Goal: Complete application form

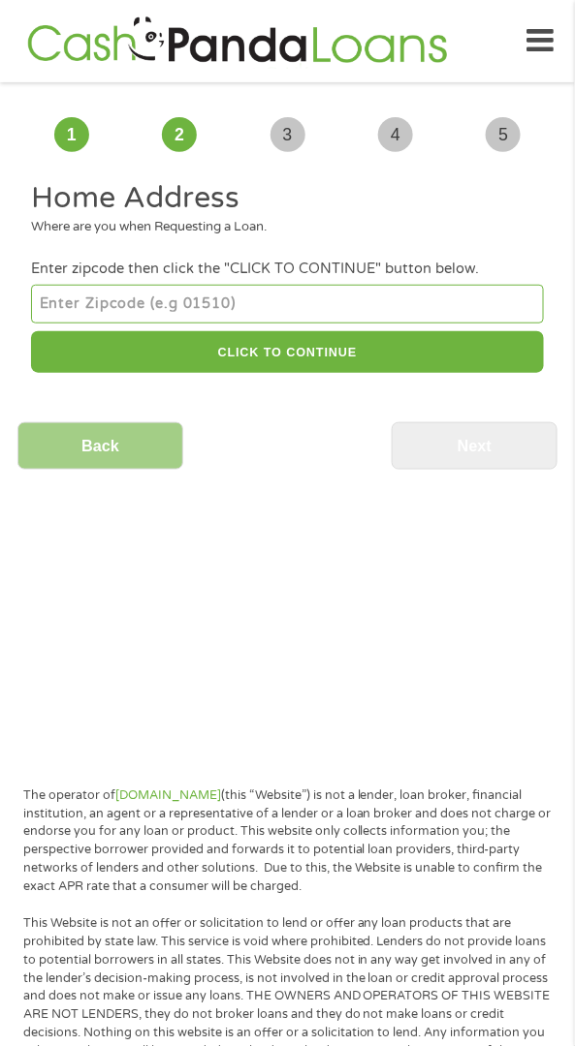
click at [84, 300] on input "number" at bounding box center [287, 304] width 512 height 39
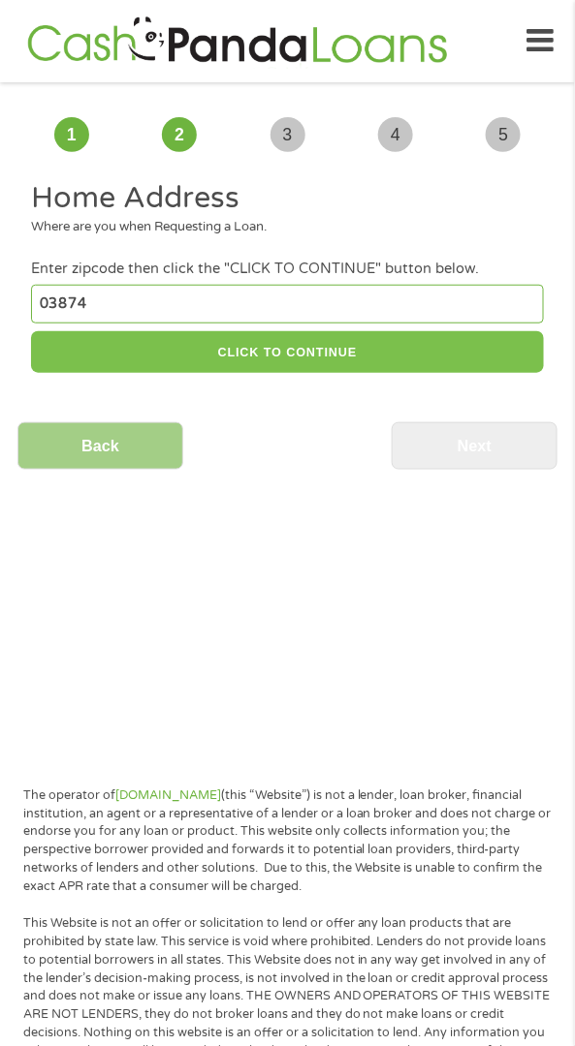
type input "03874"
click at [398, 355] on button "CLICK TO CONTINUE" at bounding box center [287, 352] width 512 height 42
type input "03874"
type input "Seabrook"
select select "[US_STATE]"
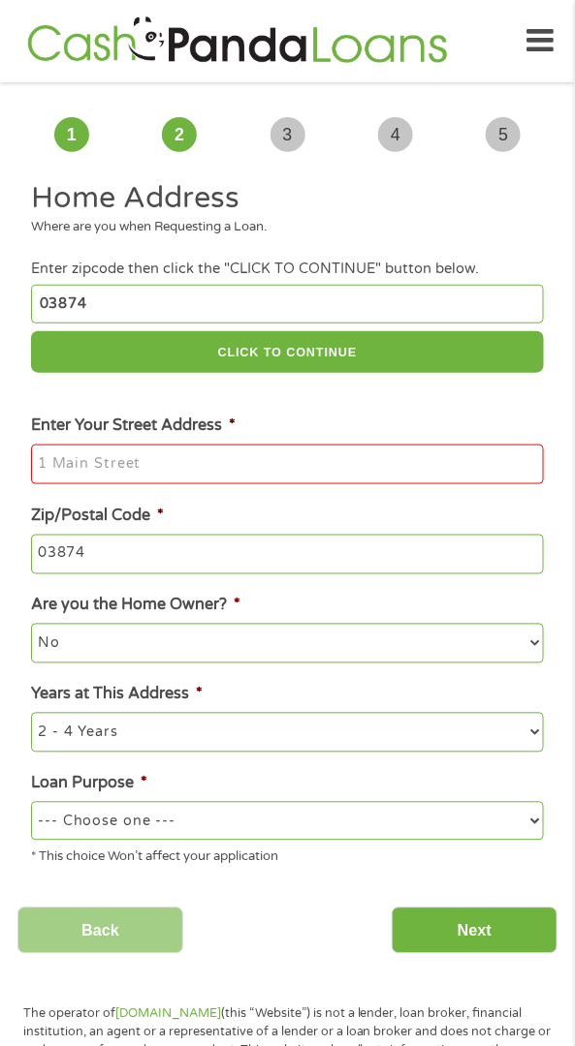
click at [270, 458] on input "Enter Your Street Address *" at bounding box center [287, 465] width 512 height 41
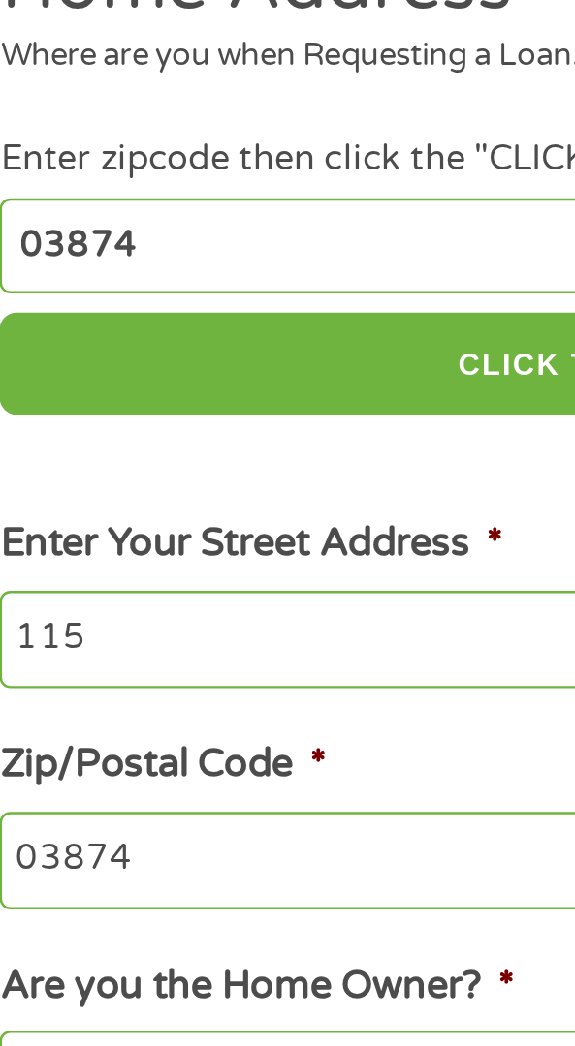
type input "115"
click at [135, 297] on input "03874" at bounding box center [287, 304] width 512 height 39
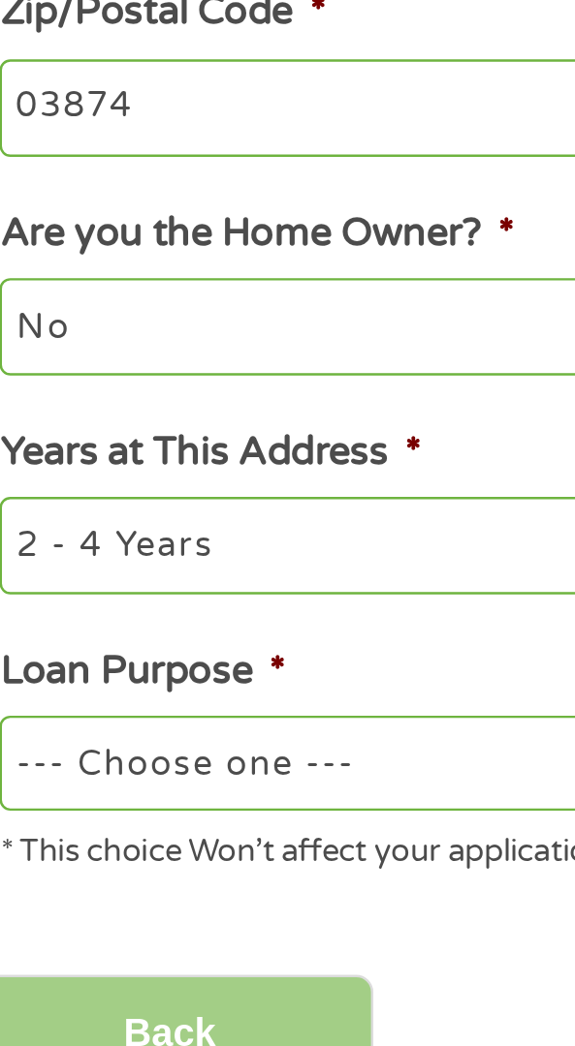
click at [227, 647] on select "No Yes" at bounding box center [287, 643] width 512 height 39
click at [31, 628] on select "No Yes" at bounding box center [287, 643] width 512 height 39
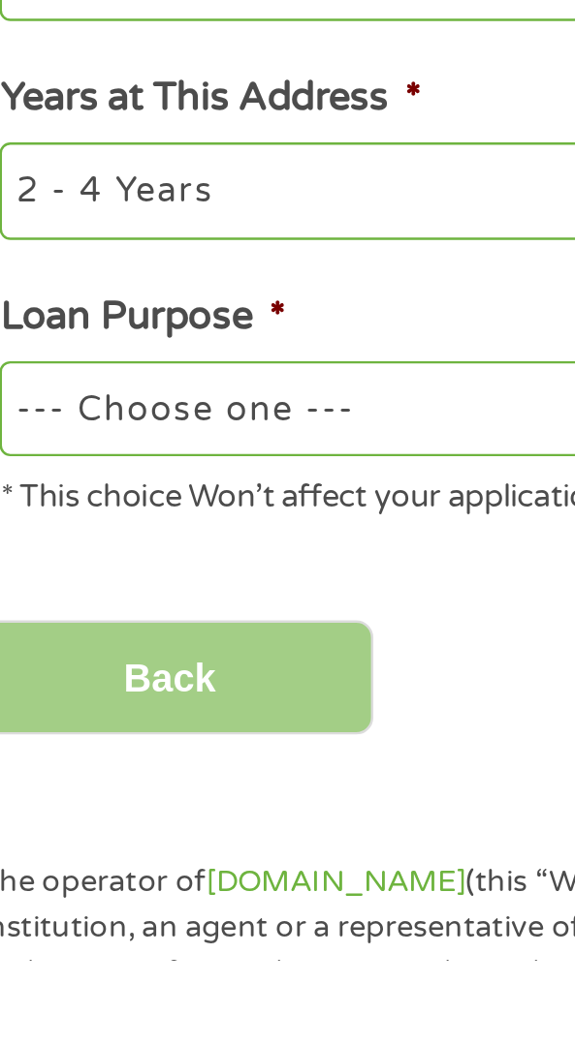
click at [215, 826] on select "--- Choose one --- Pay Bills Debt Consolidation Home Improvement Major Purchase…" at bounding box center [287, 821] width 512 height 39
select select "paybills"
click at [31, 805] on select "--- Choose one --- Pay Bills Debt Consolidation Home Improvement Major Purchase…" at bounding box center [287, 821] width 512 height 39
click at [154, 935] on input "Back" at bounding box center [100, 931] width 166 height 47
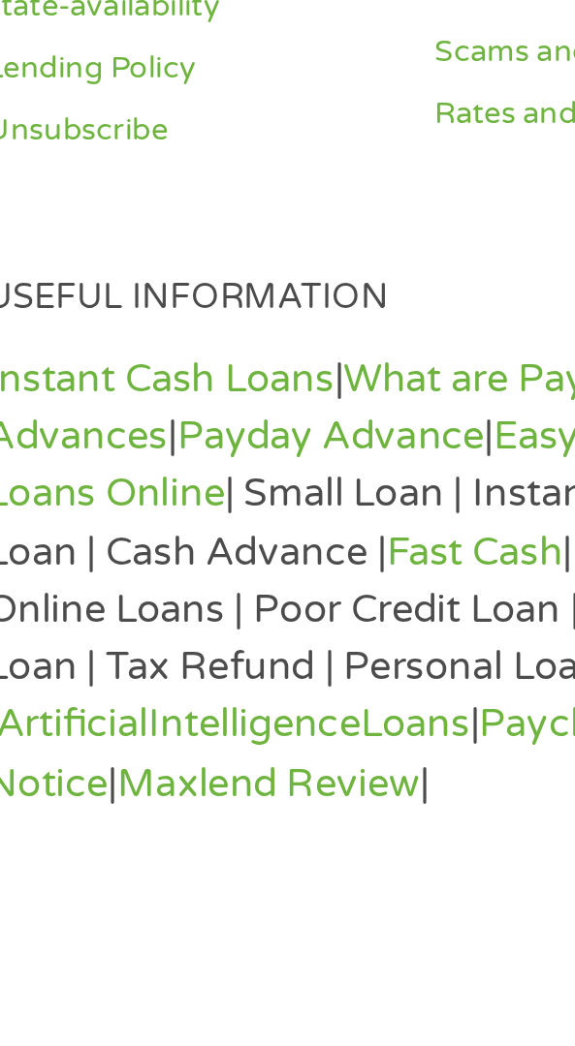
scroll to position [1648, 0]
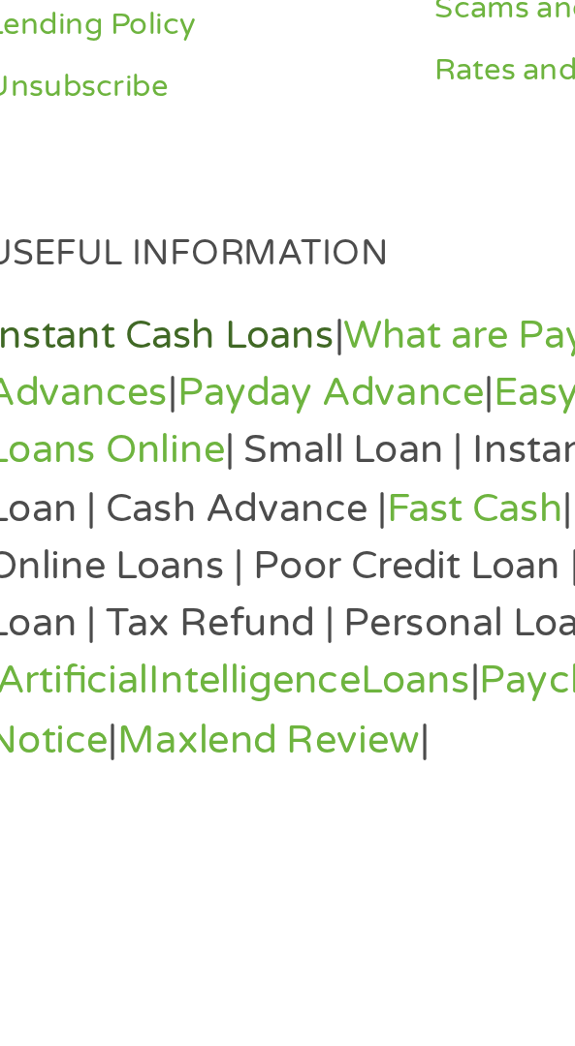
click at [140, 798] on link "Instant Cash Loans" at bounding box center [96, 807] width 141 height 19
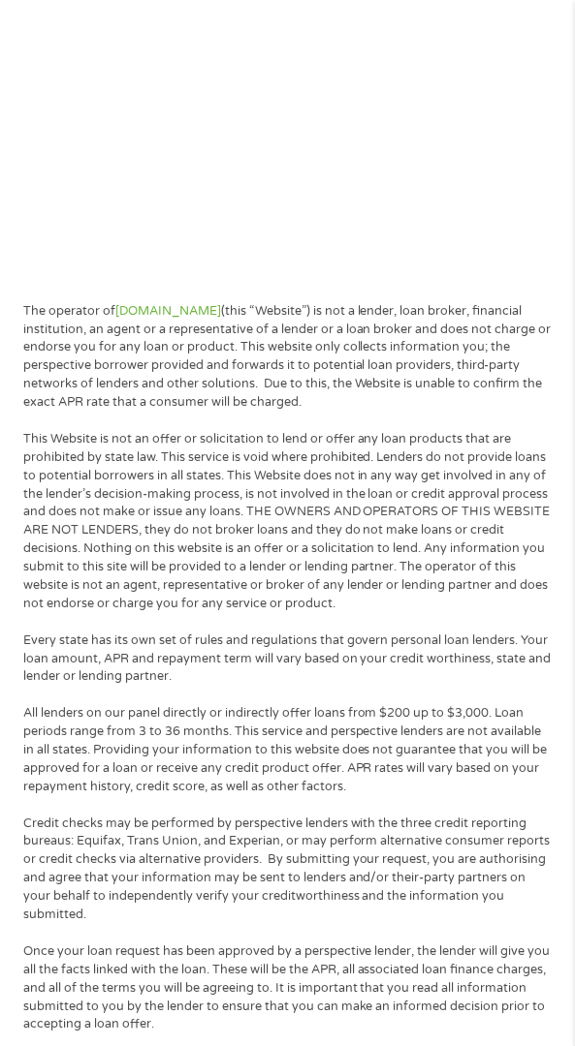
scroll to position [0, 0]
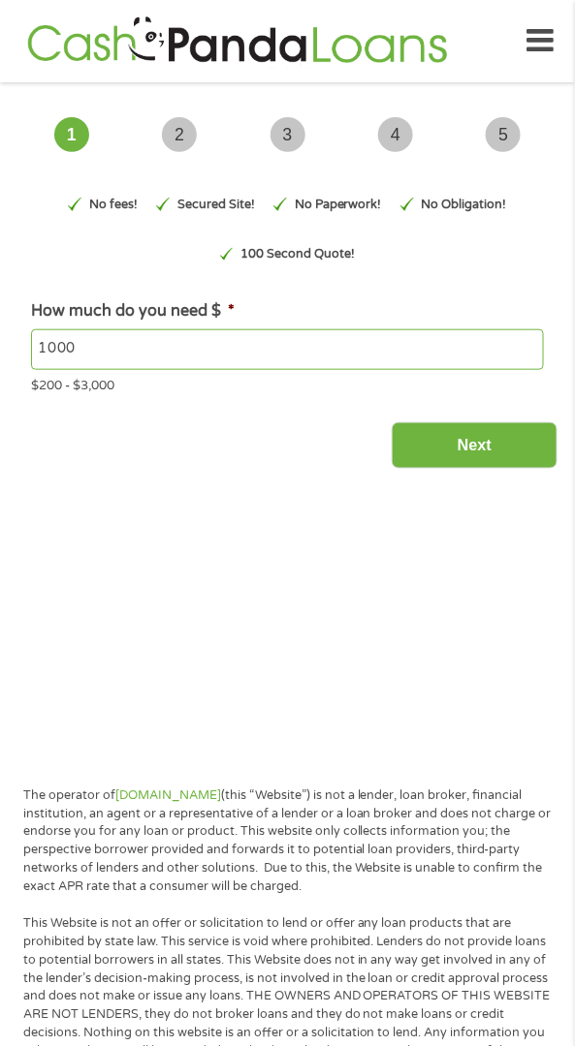
click at [542, 36] on icon at bounding box center [539, 40] width 27 height 47
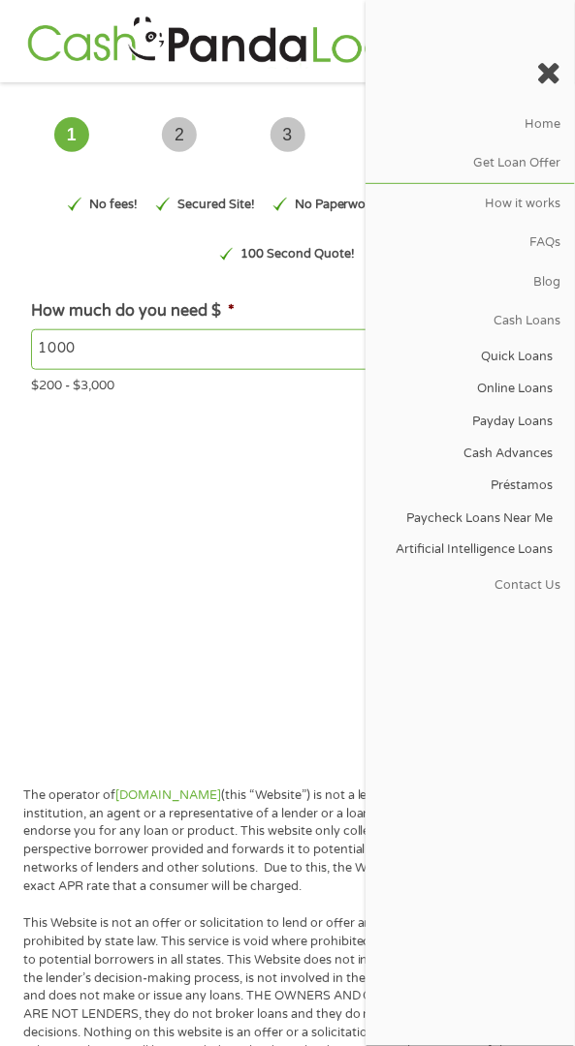
click at [238, 533] on main "1 Start 2 Your Home 3 About You 4 Employment 5 Banking 6 This field is hidden w…" at bounding box center [287, 423] width 575 height 654
click at [553, 51] on div at bounding box center [469, 74] width 209 height 61
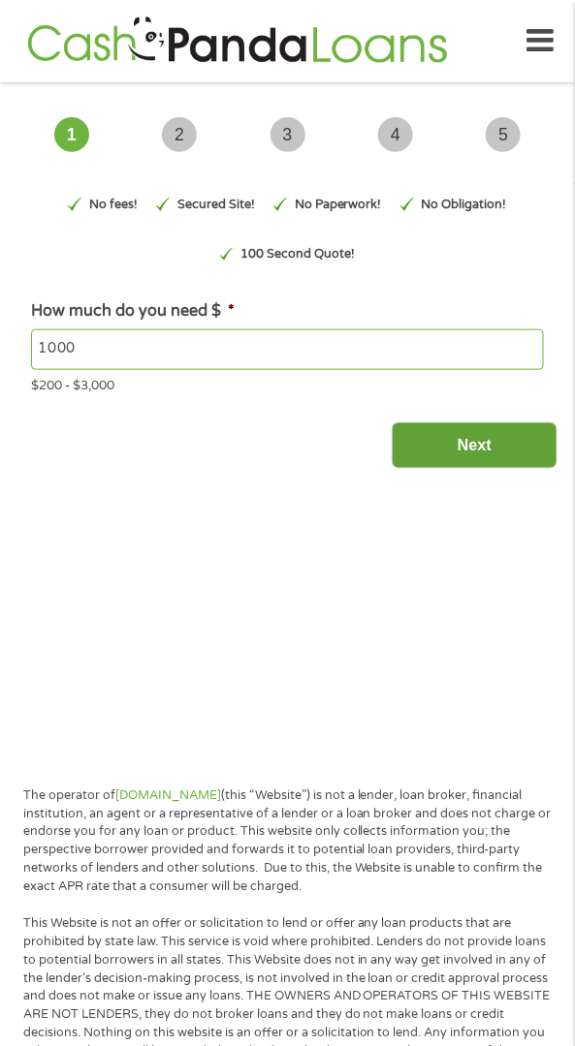
click at [491, 457] on input "Next" at bounding box center [474, 445] width 166 height 47
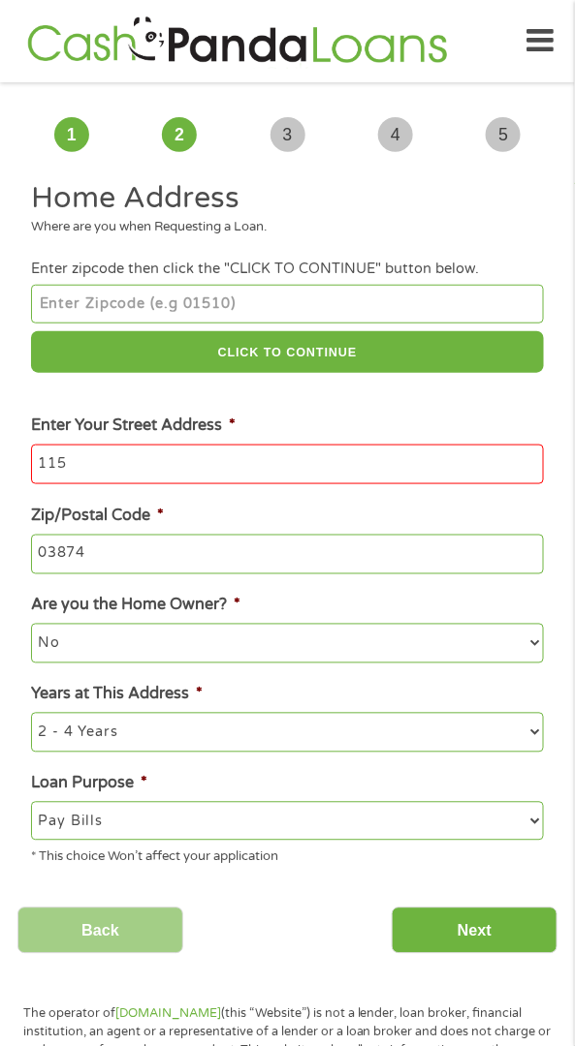
click at [315, 296] on input "number" at bounding box center [287, 304] width 512 height 39
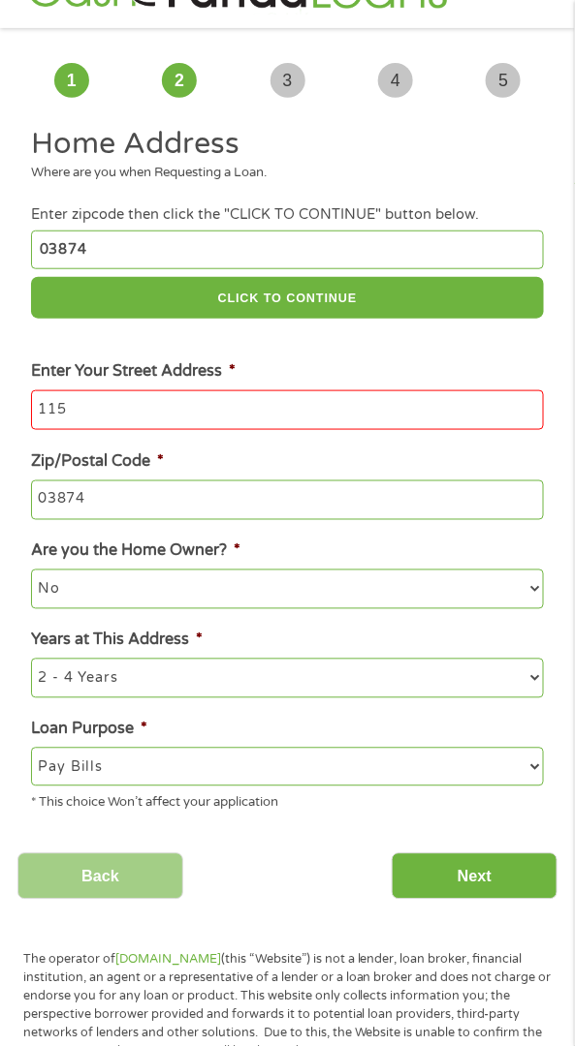
scroll to position [55, 0]
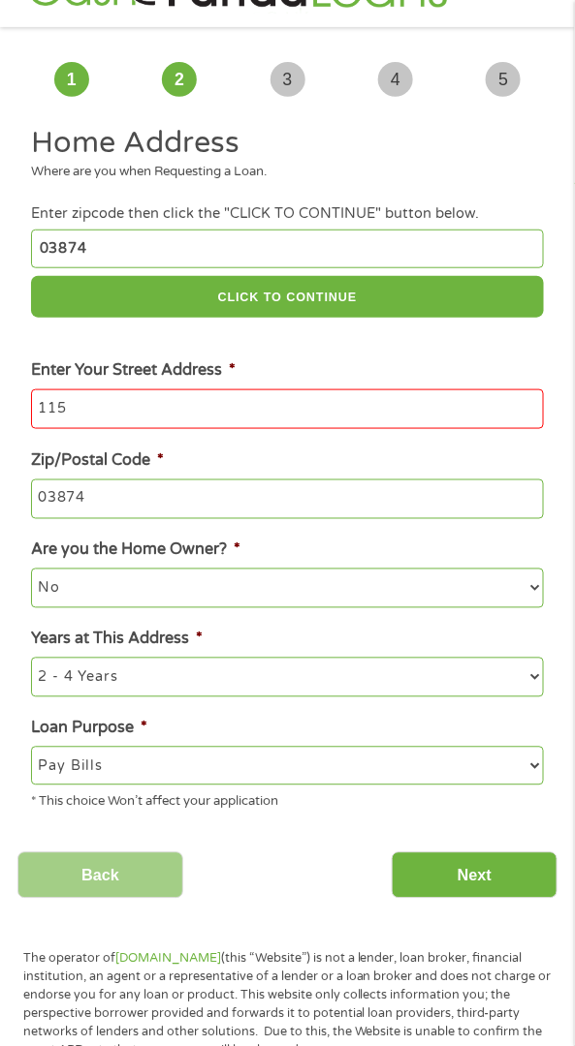
type input "03874"
click at [156, 397] on input "115" at bounding box center [287, 410] width 512 height 41
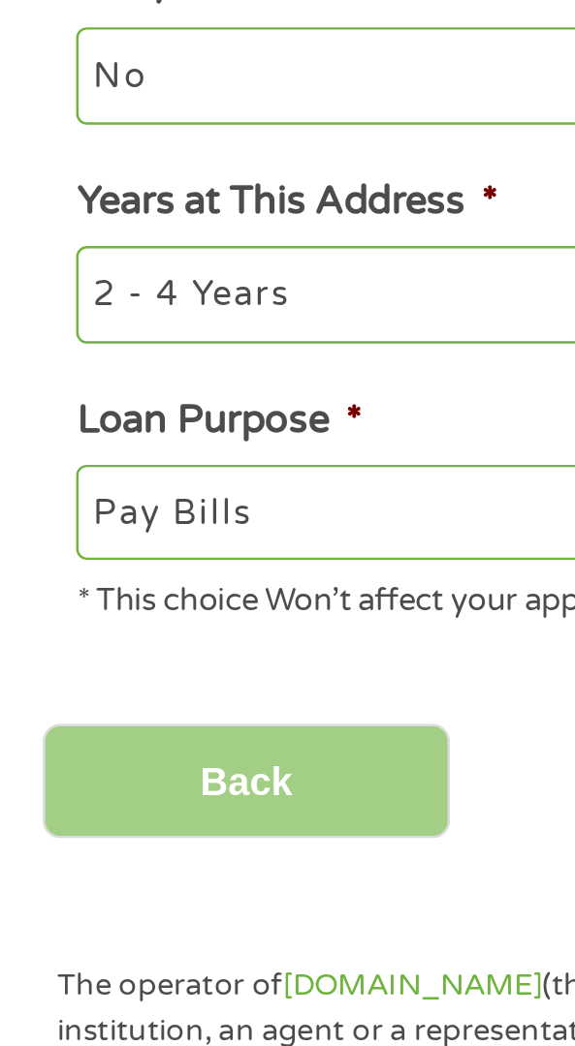
type input "115 Cimarron drive apt b05"
click at [167, 685] on select "1 Year or less 1 - 2 Years 2 - 4 Years Over 4 Years" at bounding box center [287, 677] width 512 height 39
click at [31, 661] on select "1 Year or less 1 - 2 Years 2 - 4 Years Over 4 Years" at bounding box center [287, 677] width 512 height 39
click at [174, 771] on select "--- Choose one --- Pay Bills Debt Consolidation Home Improvement Major Purchase…" at bounding box center [287, 766] width 512 height 39
click at [31, 750] on select "--- Choose one --- Pay Bills Debt Consolidation Home Improvement Major Purchase…" at bounding box center [287, 766] width 512 height 39
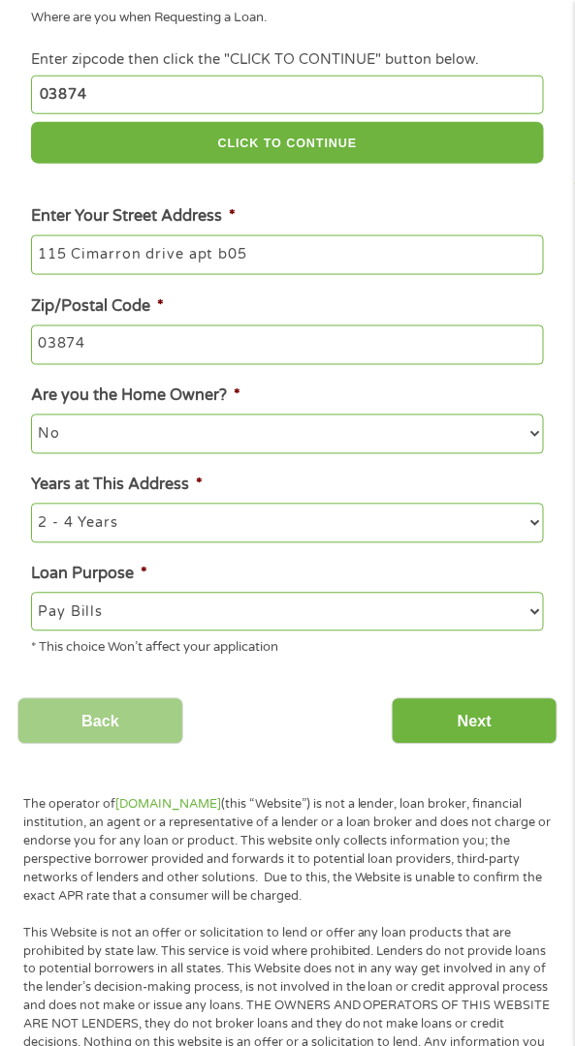
scroll to position [0, 0]
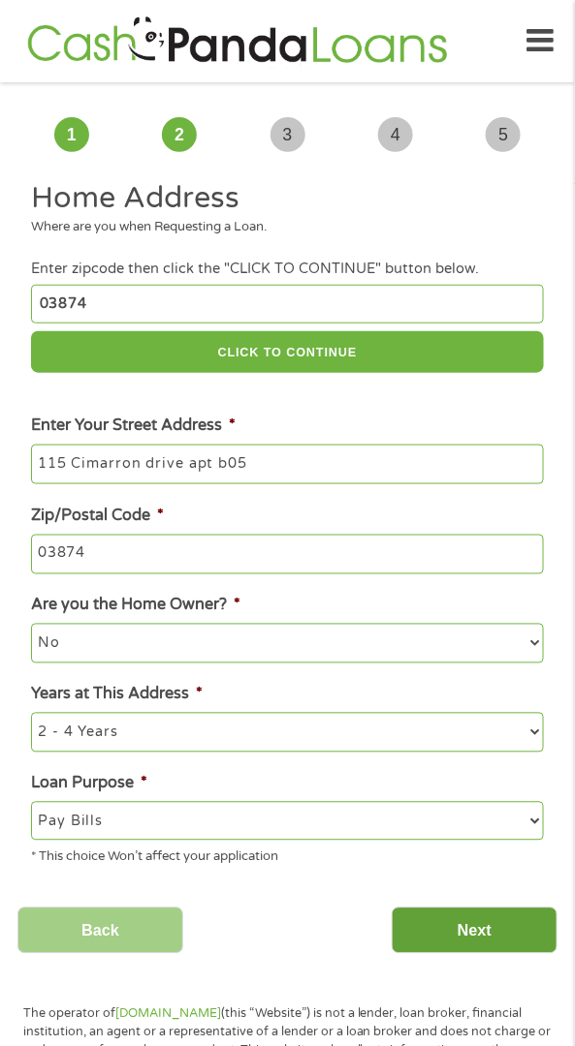
click at [497, 935] on input "Next" at bounding box center [474, 931] width 166 height 47
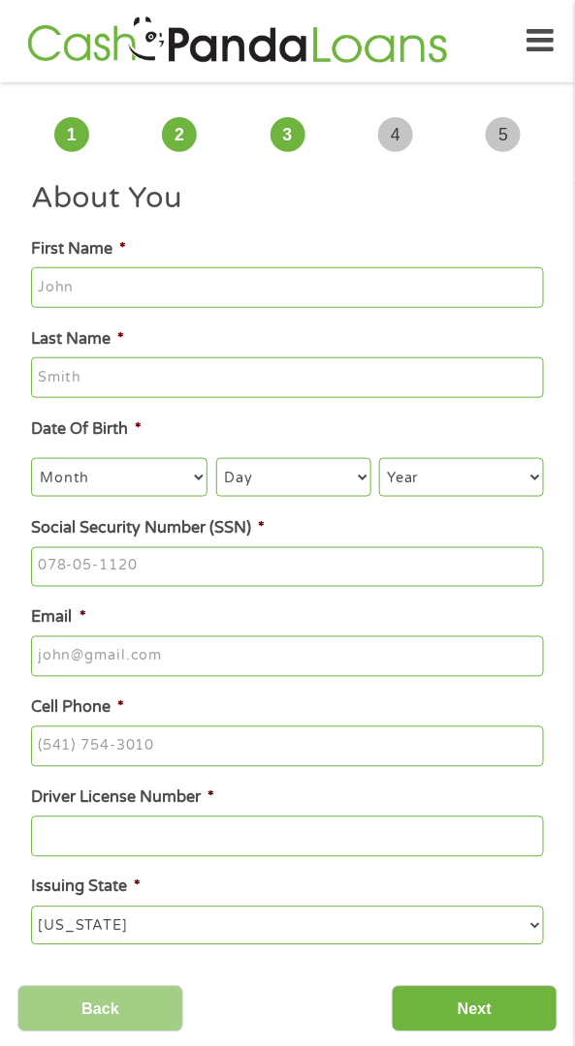
click at [182, 274] on input "First Name *" at bounding box center [287, 287] width 512 height 41
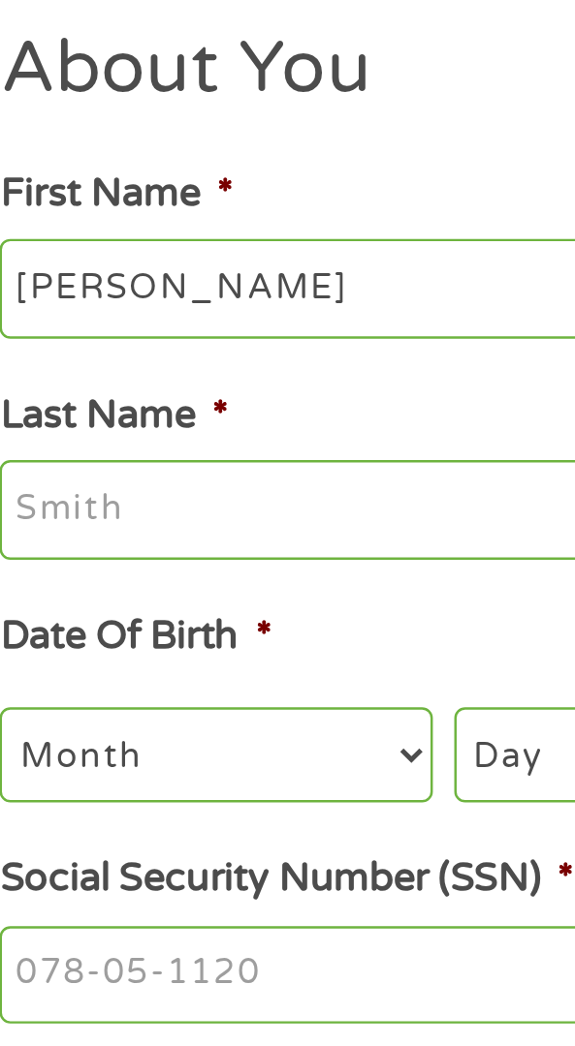
type input "[PERSON_NAME]"
click at [119, 380] on input "Last Name *" at bounding box center [287, 378] width 512 height 41
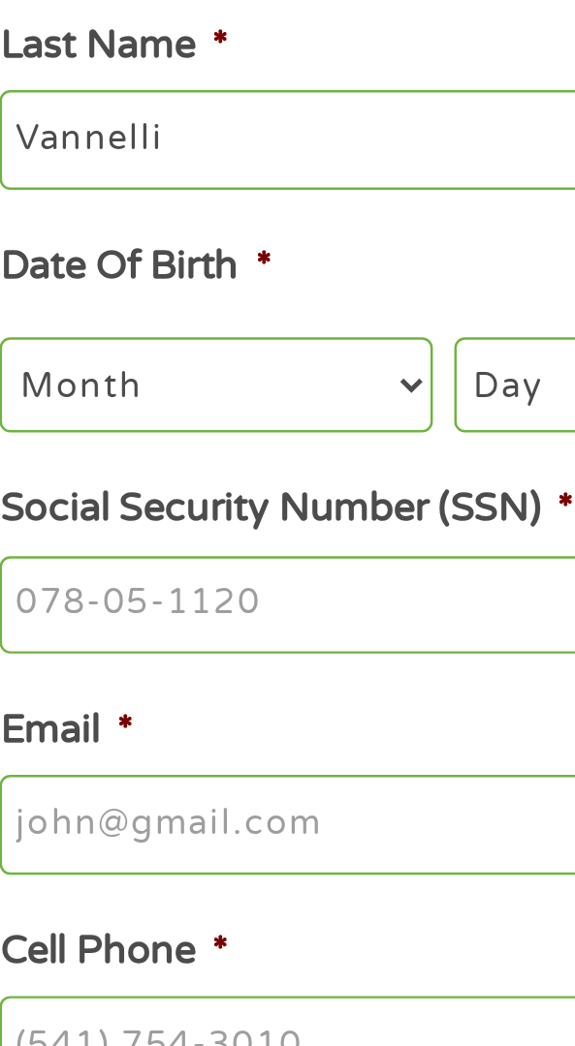
type input "Vannelli"
click at [142, 470] on select "Month 1 2 3 4 5 6 7 8 9 10 11 12" at bounding box center [119, 477] width 176 height 39
select select "6"
click at [31, 460] on select "Month 1 2 3 4 5 6 7 8 9 10 11 12" at bounding box center [119, 477] width 176 height 39
click at [205, 475] on select "Month 1 2 3 4 5 6 7 8 9 10 11 12" at bounding box center [119, 477] width 176 height 39
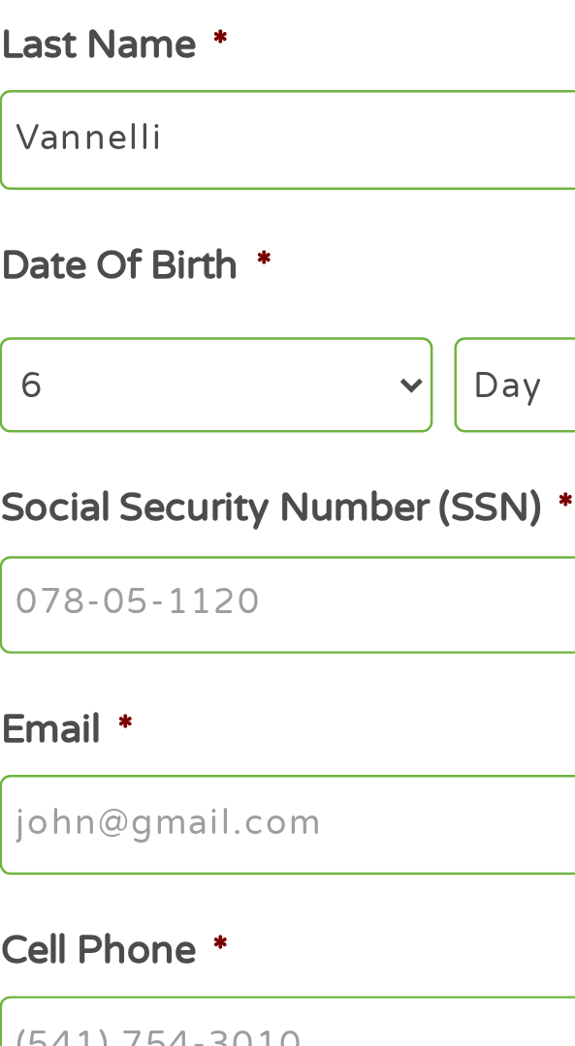
click at [199, 484] on select "Month 1 2 3 4 5 6 7 8 9 10 11 12" at bounding box center [119, 477] width 176 height 39
click at [31, 460] on select "Month 1 2 3 4 5 6 7 8 9 10 11 12" at bounding box center [119, 477] width 176 height 39
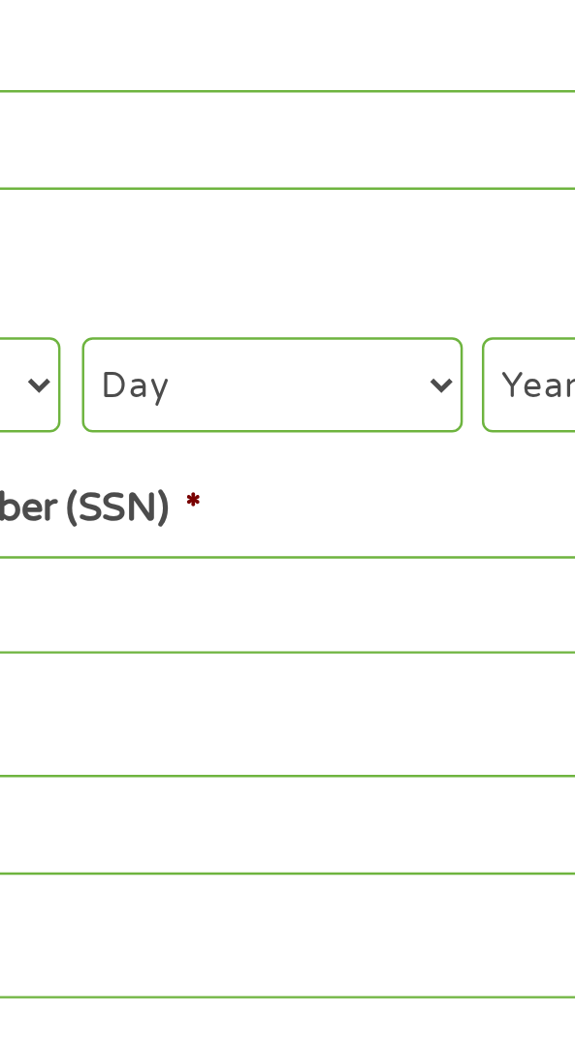
click at [365, 466] on select "Day 1 2 3 4 5 6 7 8 9 10 11 12 13 14 15 16 17 18 19 20 21 22 23 24 25 26 27 28 …" at bounding box center [293, 477] width 155 height 39
select select "18"
click at [216, 460] on select "Day 1 2 3 4 5 6 7 8 9 10 11 12 13 14 15 16 17 18 19 20 21 22 23 24 25 26 27 28 …" at bounding box center [293, 477] width 155 height 39
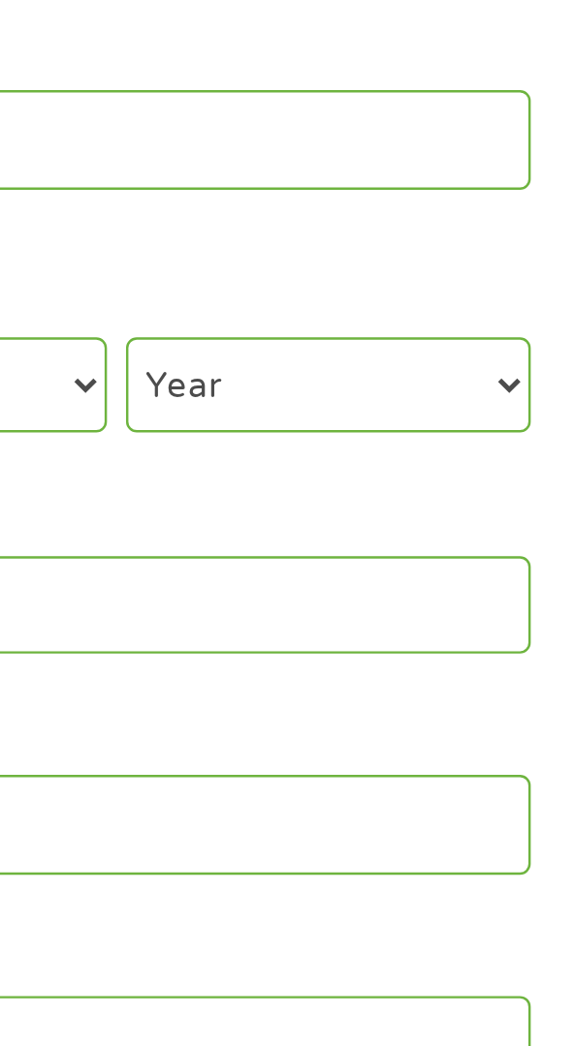
scroll to position [0, 0]
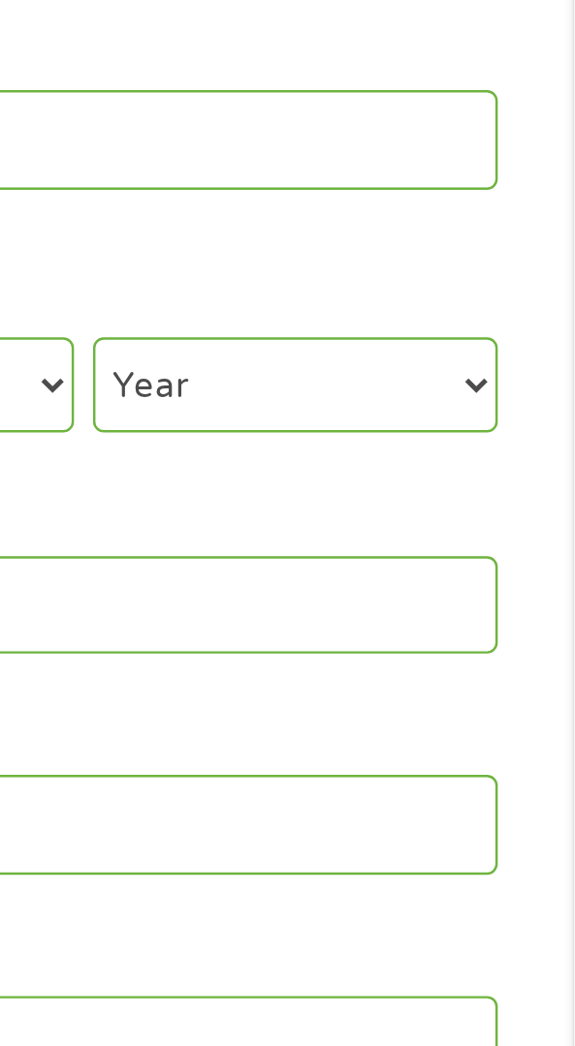
click at [539, 471] on select "Year [DATE] 2006 2005 2004 2003 2002 2001 2000 1999 1998 1997 1996 1995 1994 19…" at bounding box center [461, 477] width 165 height 39
select select "1977"
click at [379, 460] on select "Year [DATE] 2006 2005 2004 2003 2002 2001 2000 1999 1998 1997 1996 1995 1994 19…" at bounding box center [461, 477] width 165 height 39
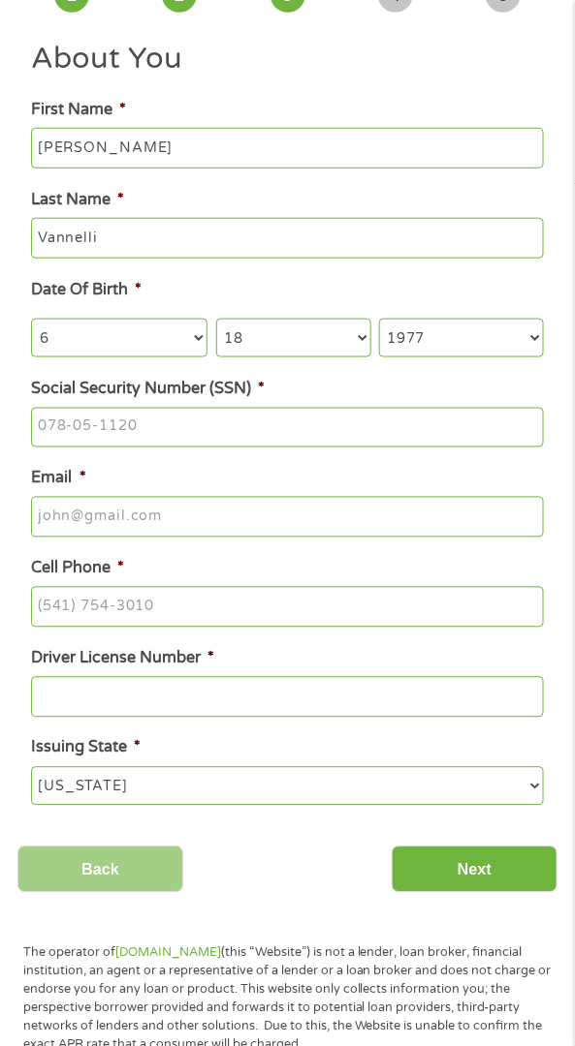
scroll to position [140, 0]
click at [69, 420] on input "Social Security Number (SSN) *" at bounding box center [287, 427] width 512 height 41
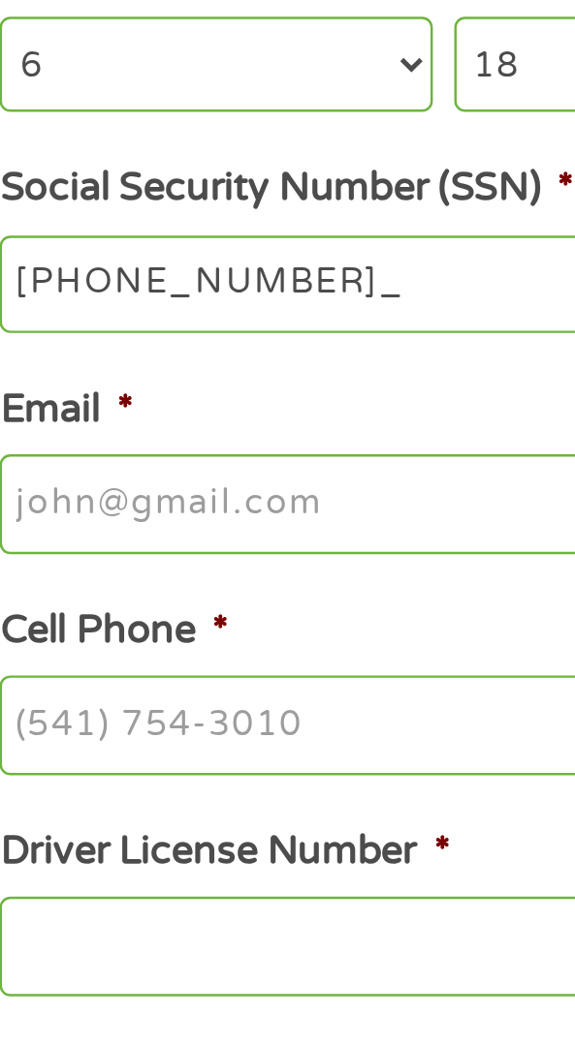
type input "209-48-7427"
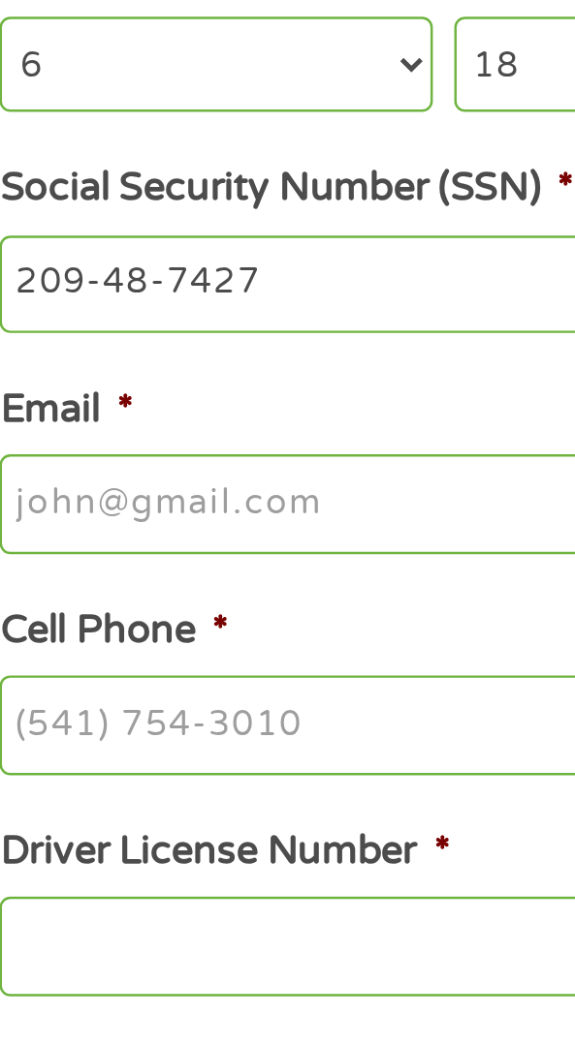
click at [64, 516] on input "Email *" at bounding box center [287, 516] width 512 height 41
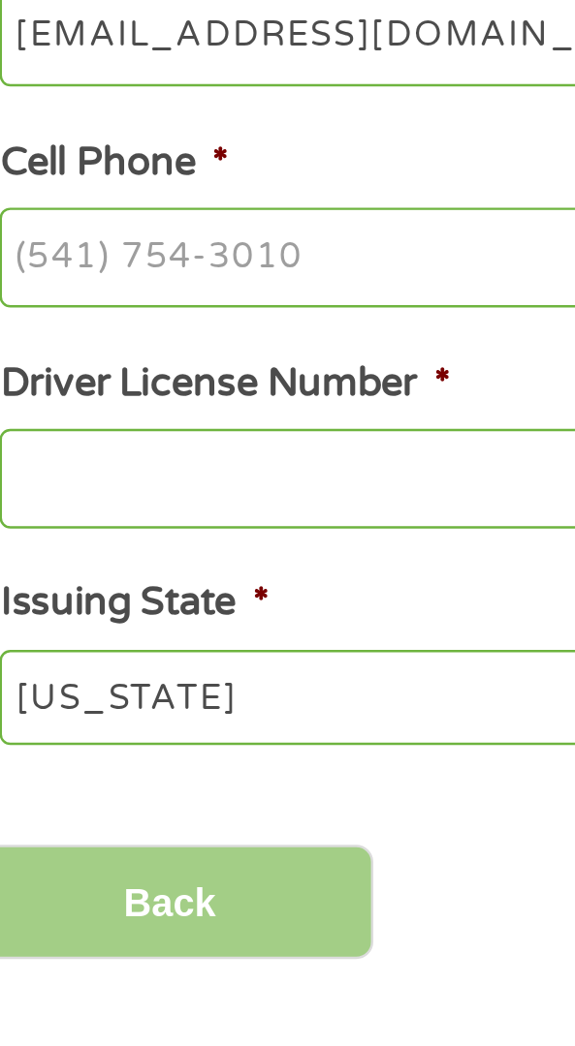
type input "[EMAIL_ADDRESS][DOMAIN_NAME]"
click at [45, 604] on input "Cell Phone *" at bounding box center [287, 606] width 512 height 41
type input "[PHONE_NUMBER]"
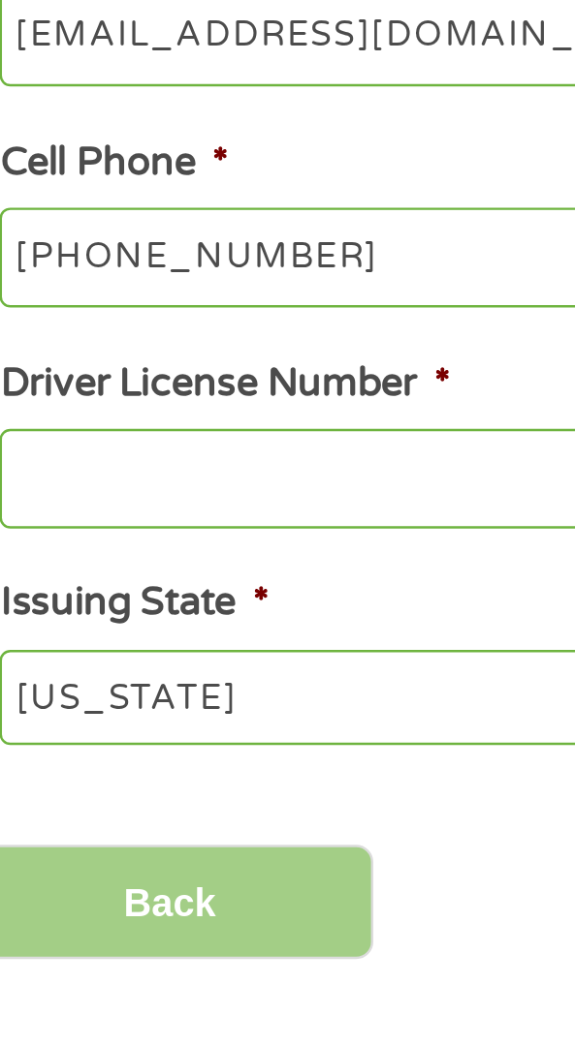
click at [169, 706] on input "Driver License Number *" at bounding box center [287, 696] width 512 height 41
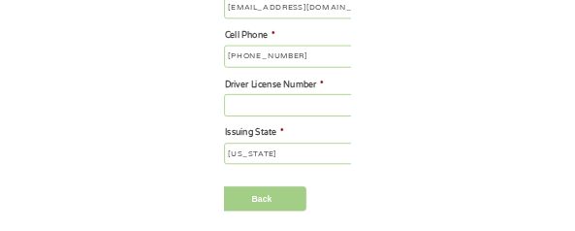
scroll to position [531, 0]
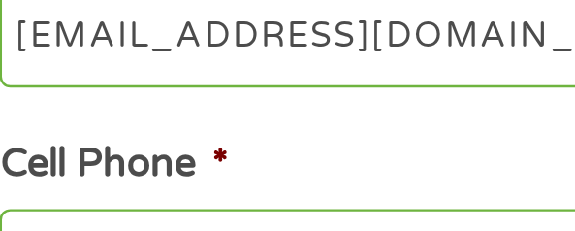
click at [132, 202] on input "[PHONE_NUMBER]" at bounding box center [287, 216] width 512 height 41
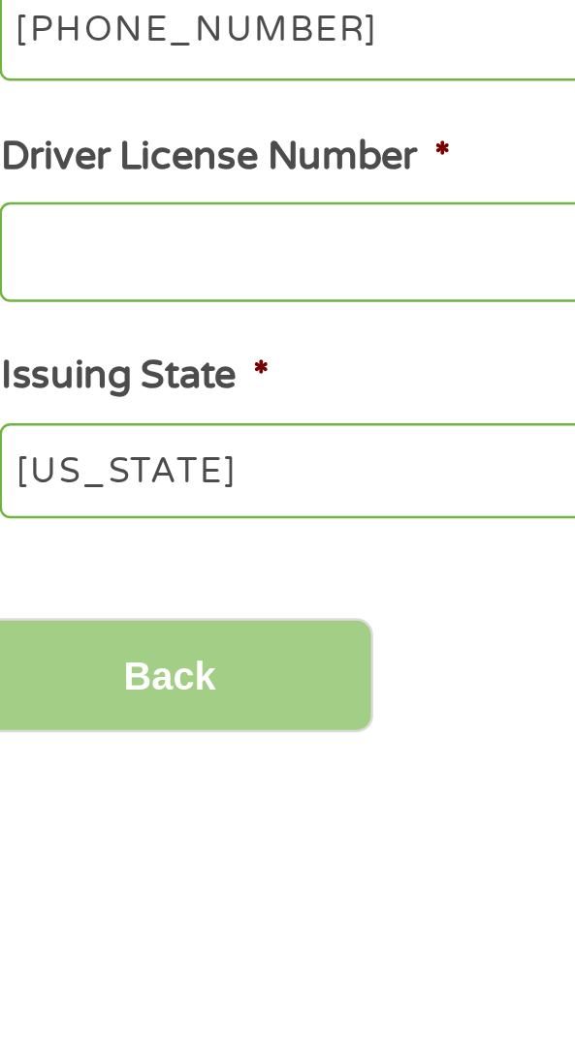
scroll to position [0, 0]
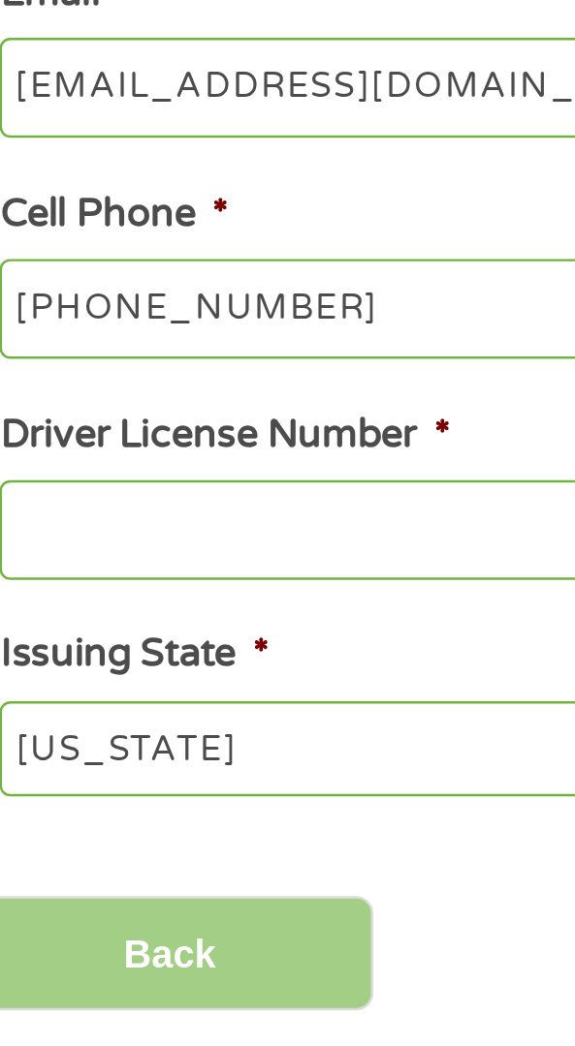
click at [56, 847] on input "Driver License Number *" at bounding box center [287, 837] width 512 height 41
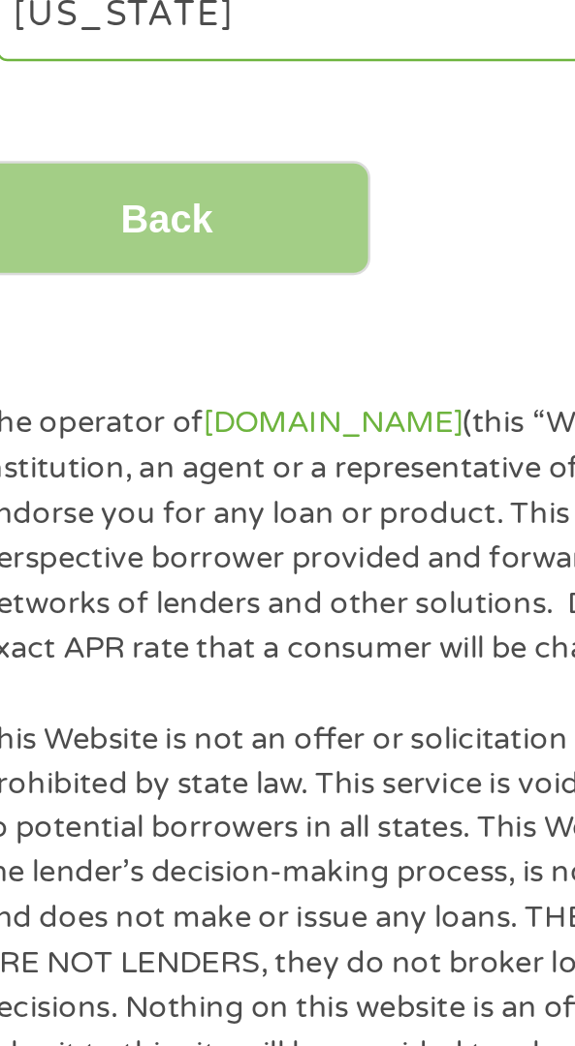
scroll to position [579, 0]
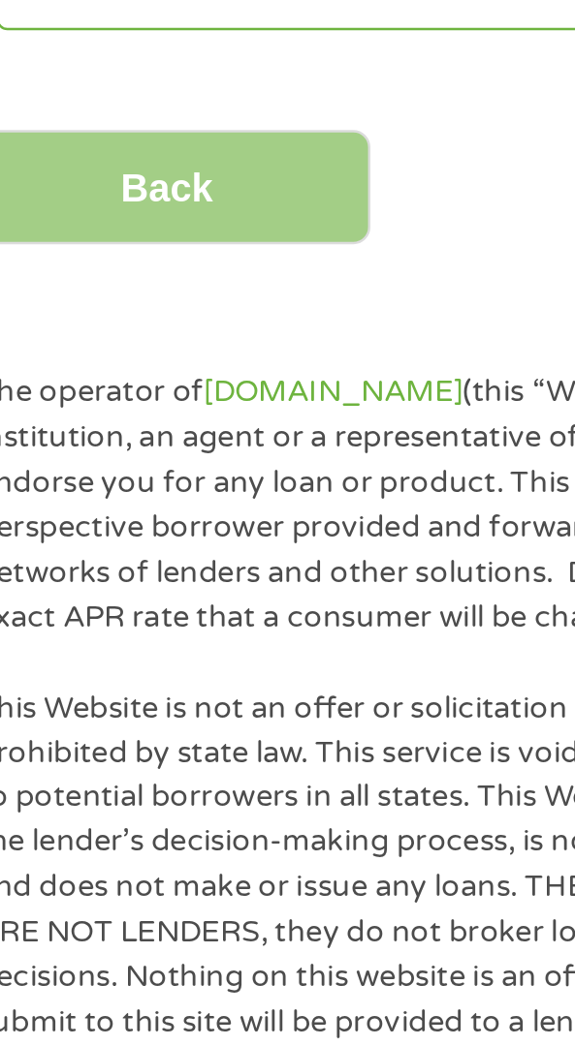
type input "Nhn18793744"
click at [145, 433] on input "Back" at bounding box center [100, 430] width 166 height 47
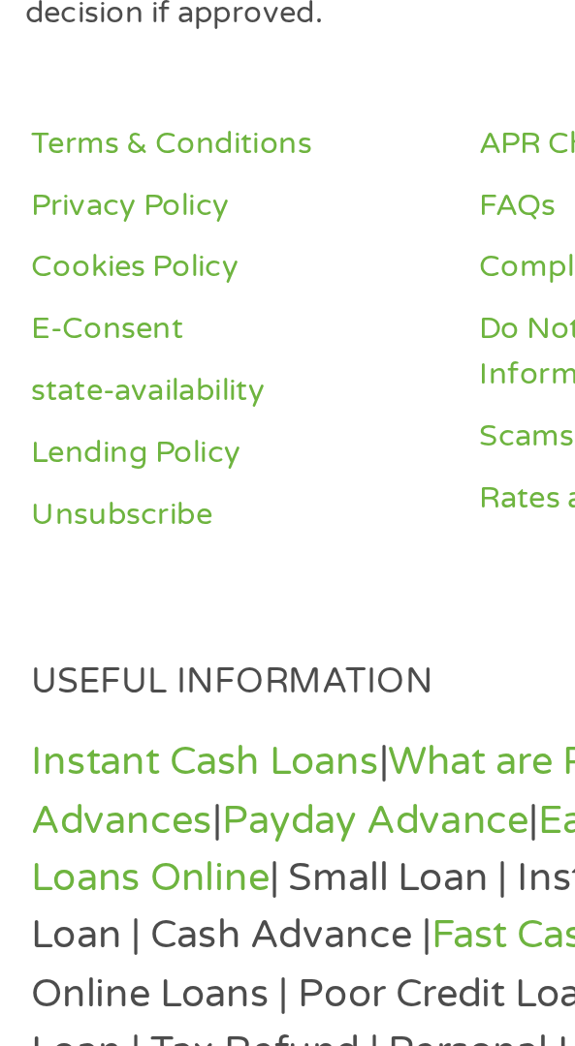
scroll to position [1942, 0]
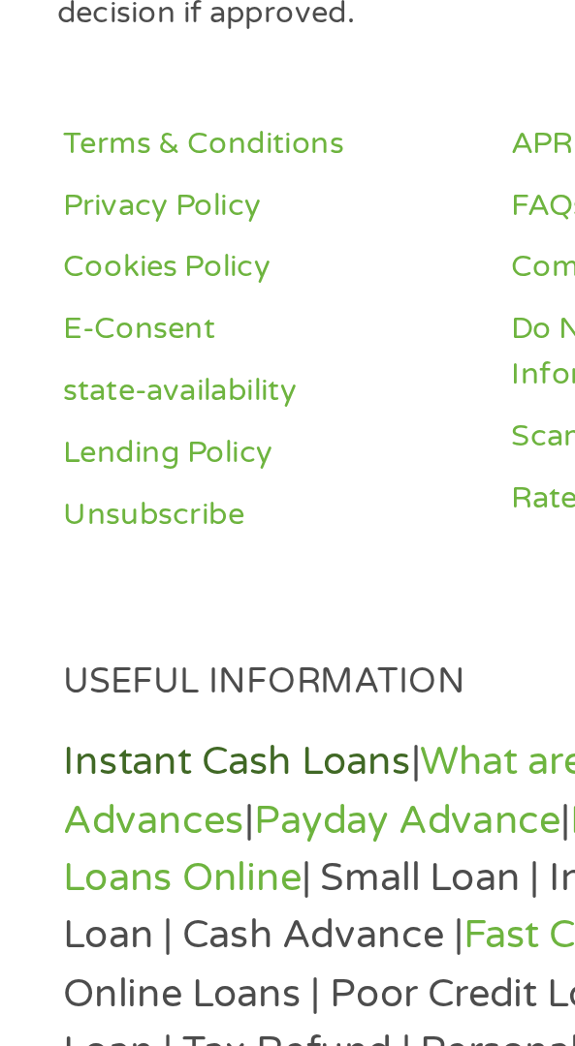
click at [140, 725] on link "Instant Cash Loans" at bounding box center [96, 732] width 141 height 19
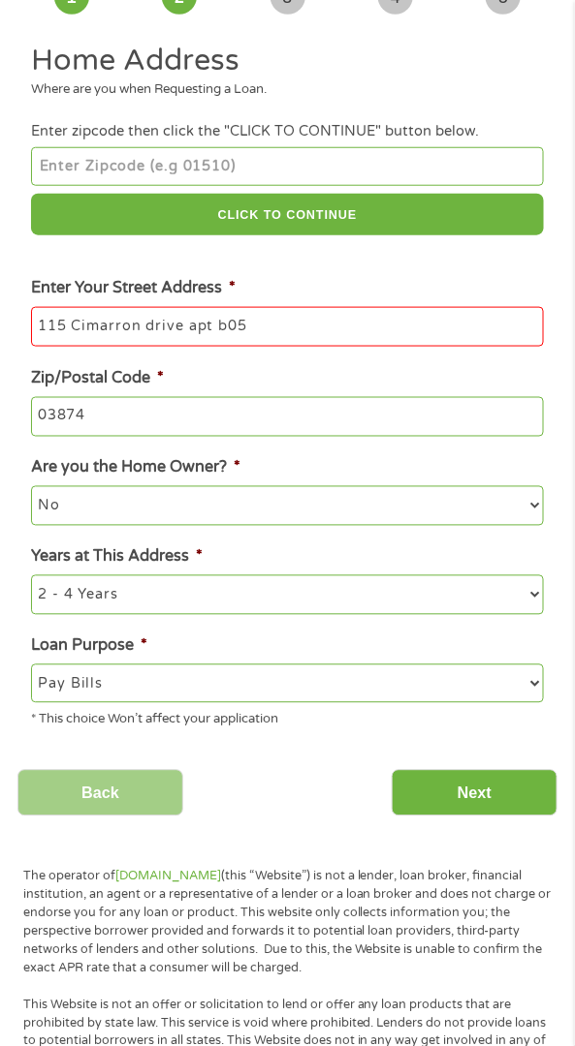
scroll to position [0, 0]
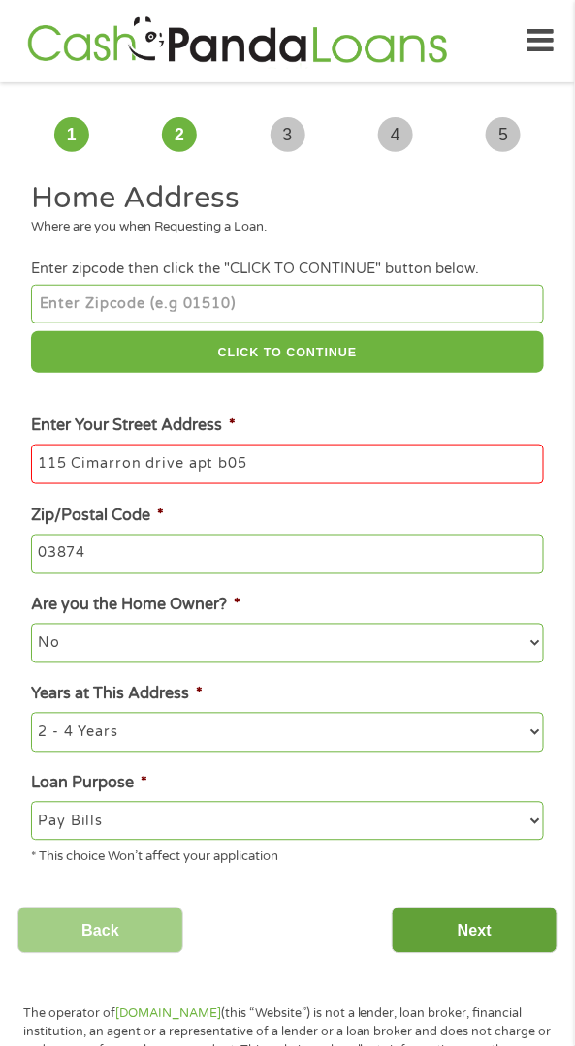
click at [526, 950] on input "Next" at bounding box center [474, 931] width 166 height 47
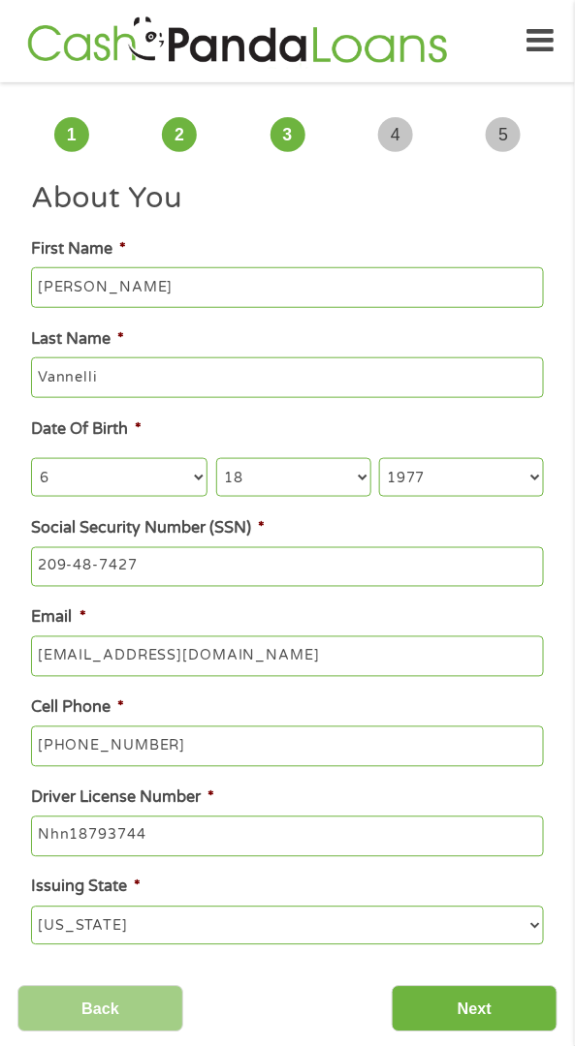
scroll to position [7, 8]
click at [502, 1034] on input "Next" at bounding box center [474, 1009] width 166 height 47
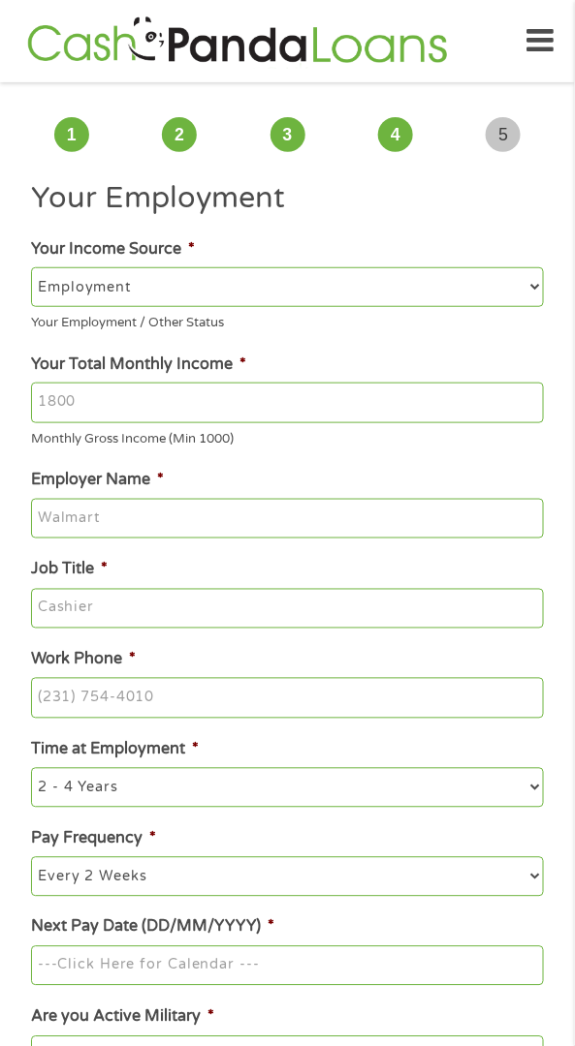
click at [167, 278] on select "--- Choose one --- Employment [DEMOGRAPHIC_DATA] Benefits" at bounding box center [287, 286] width 512 height 39
select select "benefits"
click at [31, 267] on select "--- Choose one --- Employment [DEMOGRAPHIC_DATA] Benefits" at bounding box center [287, 286] width 512 height 39
type input "Other"
type input "[PHONE_NUMBER]"
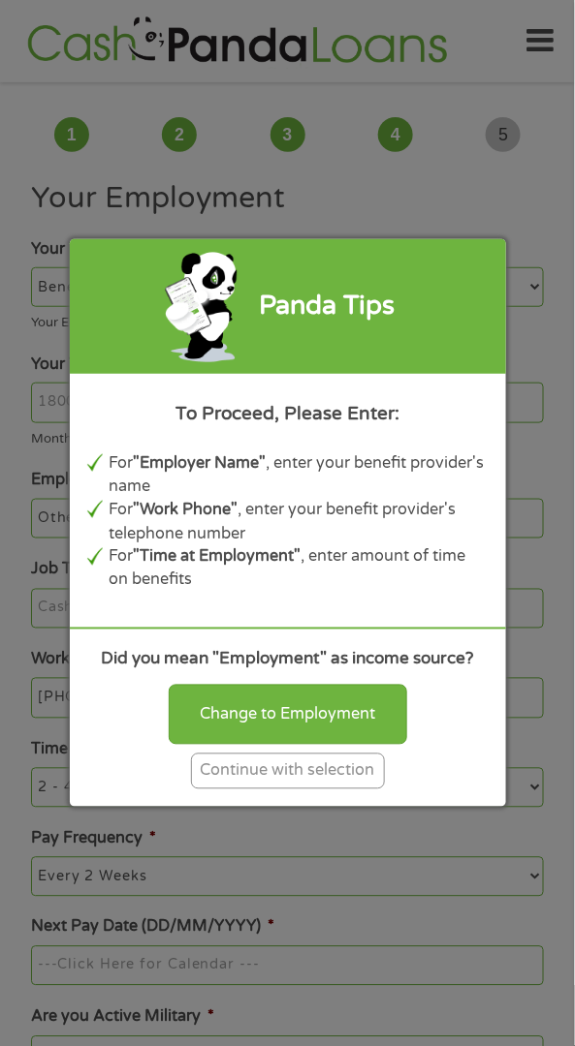
click at [313, 772] on div "Continue with selection" at bounding box center [288, 772] width 194 height 36
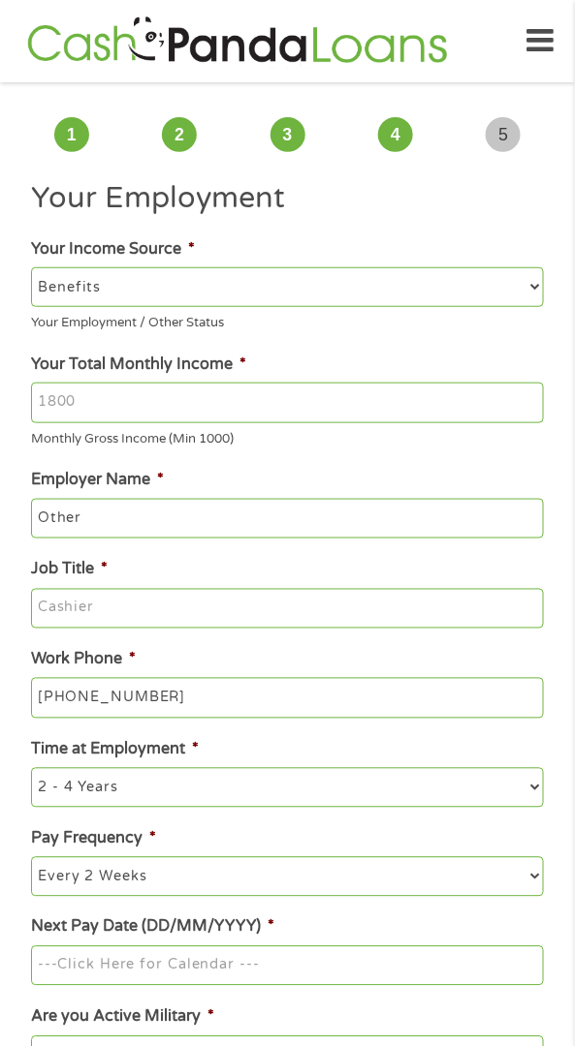
click at [237, 398] on input "Your Total Monthly Income *" at bounding box center [287, 403] width 512 height 41
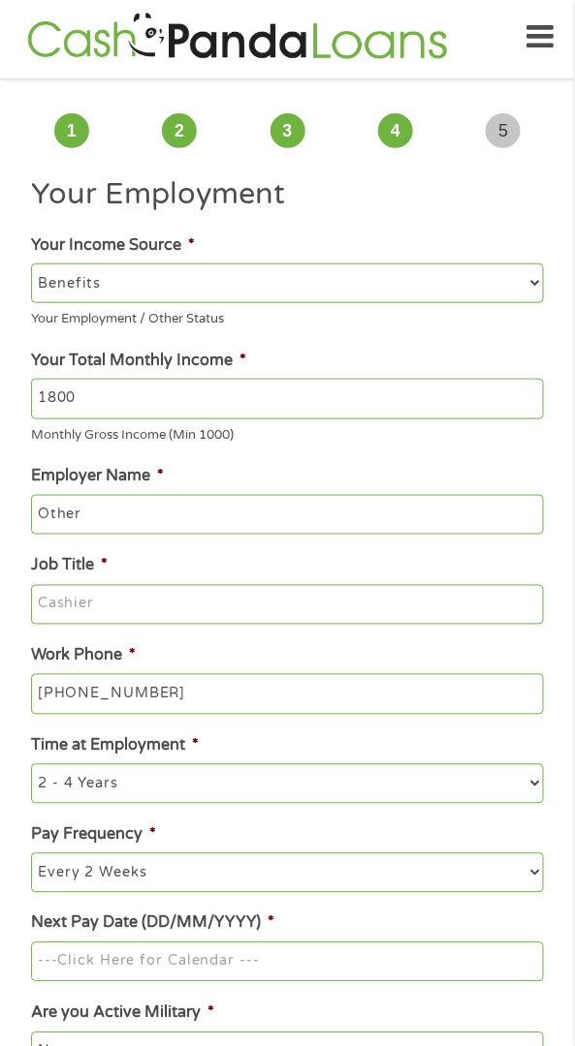
type input "1800"
click at [250, 519] on input "Other" at bounding box center [287, 515] width 512 height 41
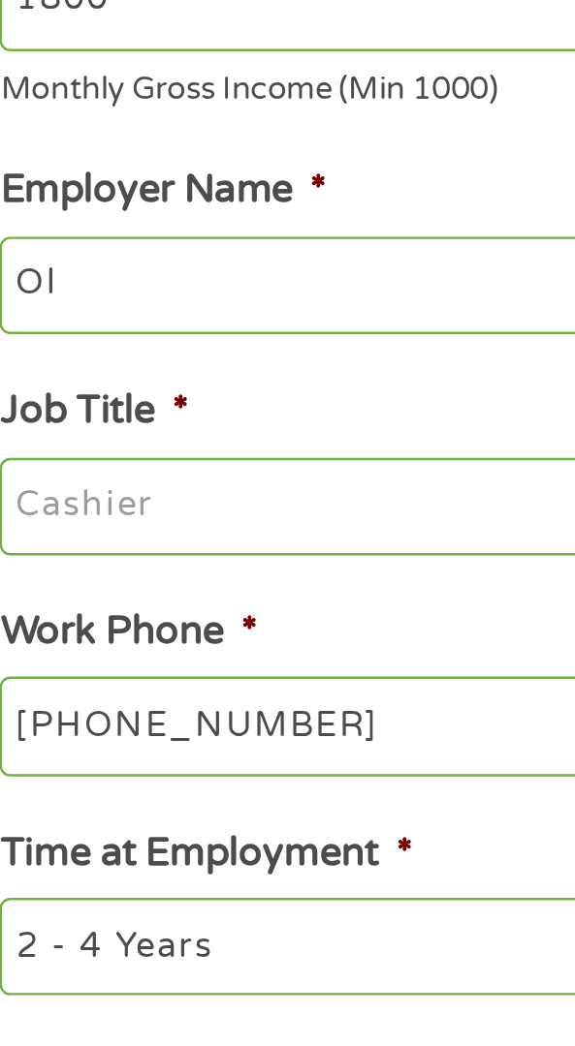
type input "O"
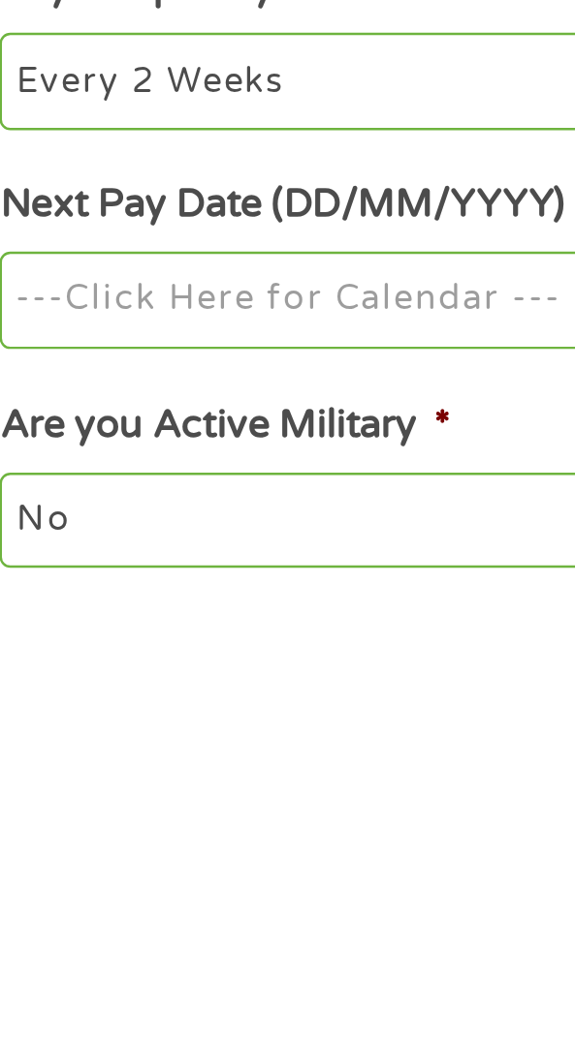
scroll to position [34, 0]
type input "[PERSON_NAME]"
click at [66, 928] on input "Next Pay Date (DD/MM/YYYY) *" at bounding box center [287, 933] width 512 height 41
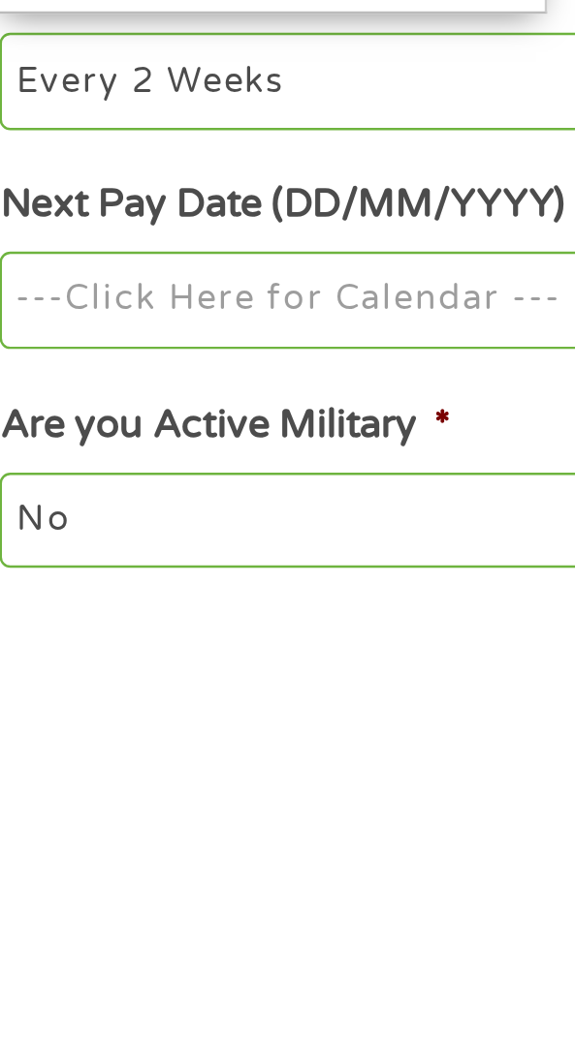
scroll to position [35, 0]
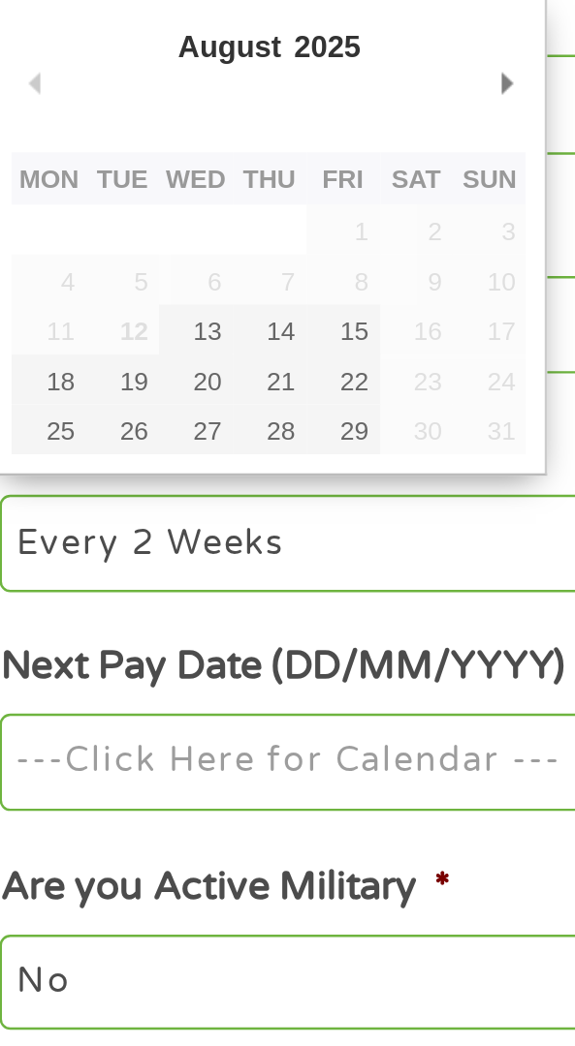
type input "[DATE]"
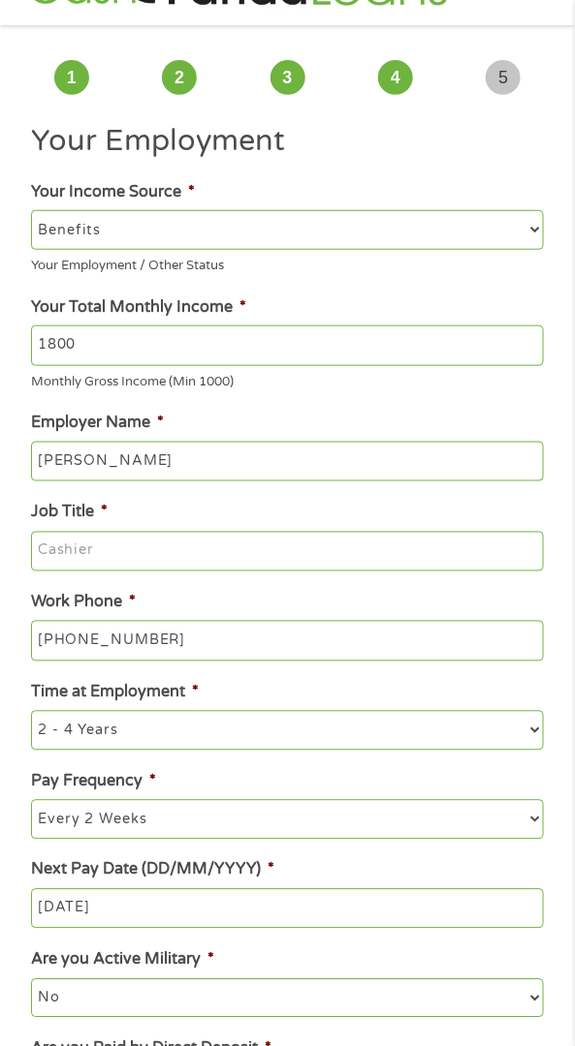
scroll to position [0, 0]
